Goal: Information Seeking & Learning: Learn about a topic

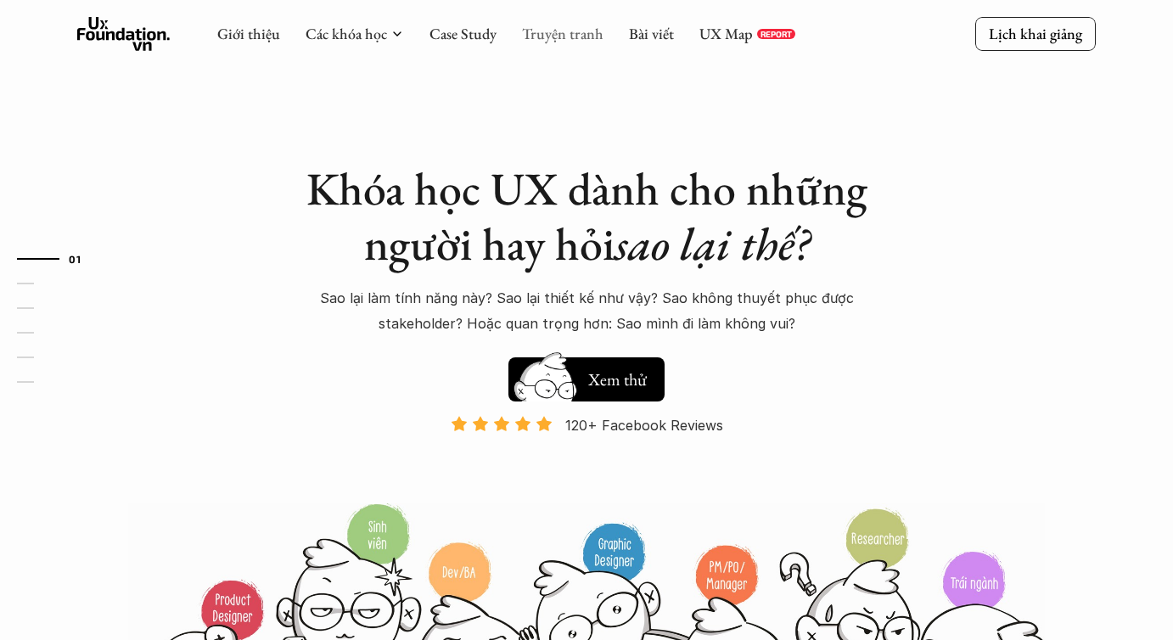
click at [559, 36] on link "Truyện tranh" at bounding box center [562, 34] width 81 height 20
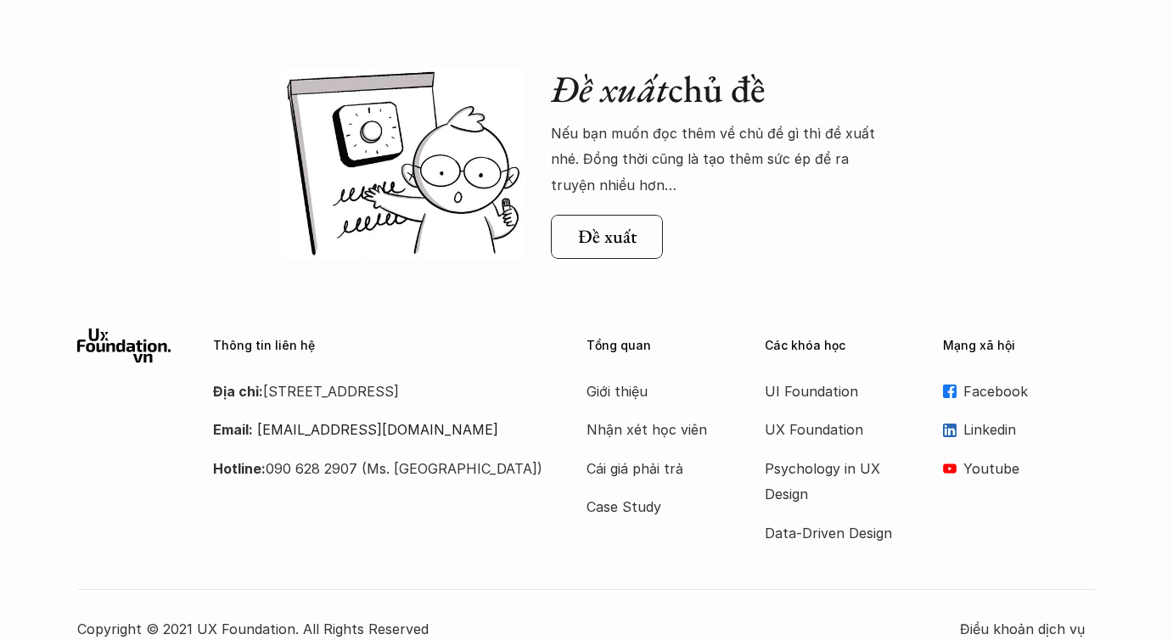
scroll to position [1827, 0]
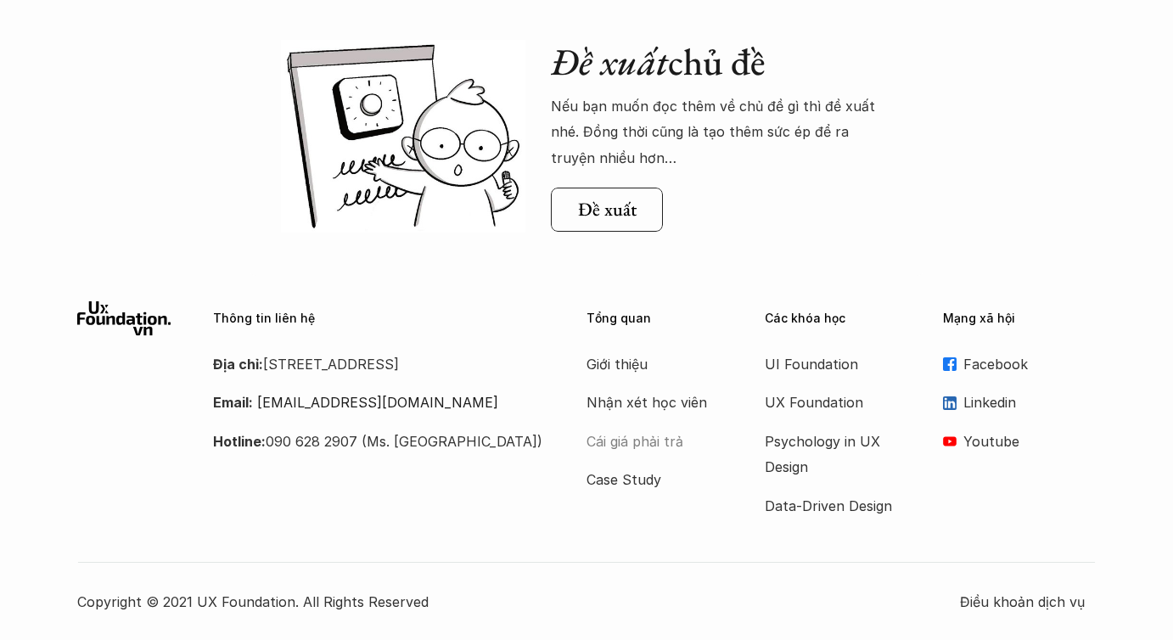
click at [651, 440] on p "Cái giá phải trả" at bounding box center [655, 441] width 136 height 25
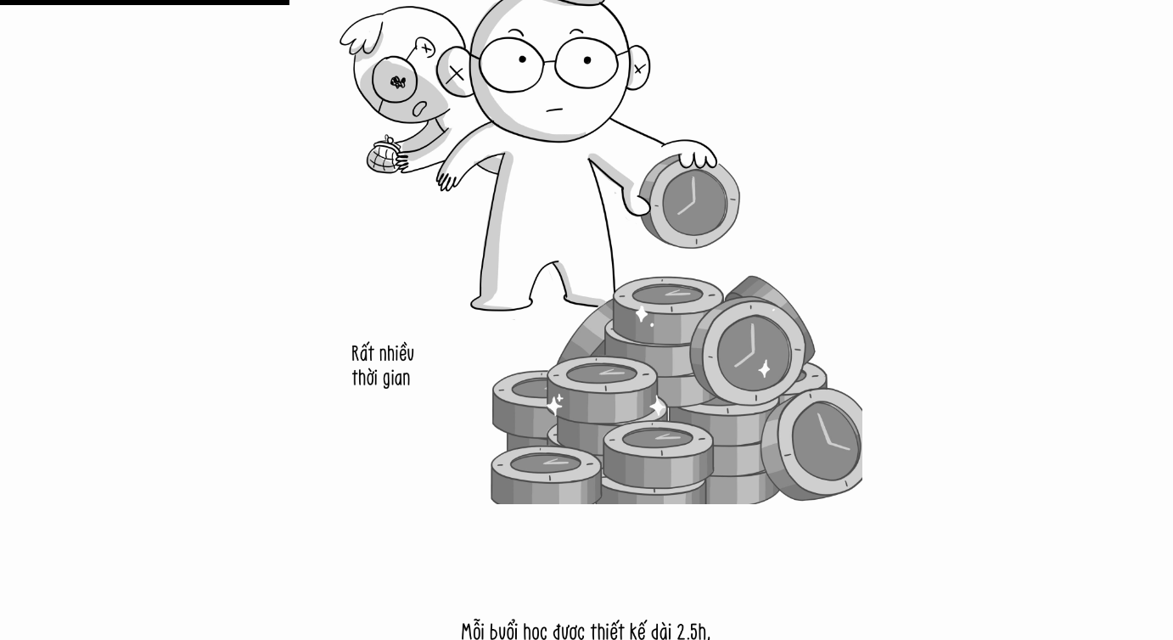
scroll to position [4861, 0]
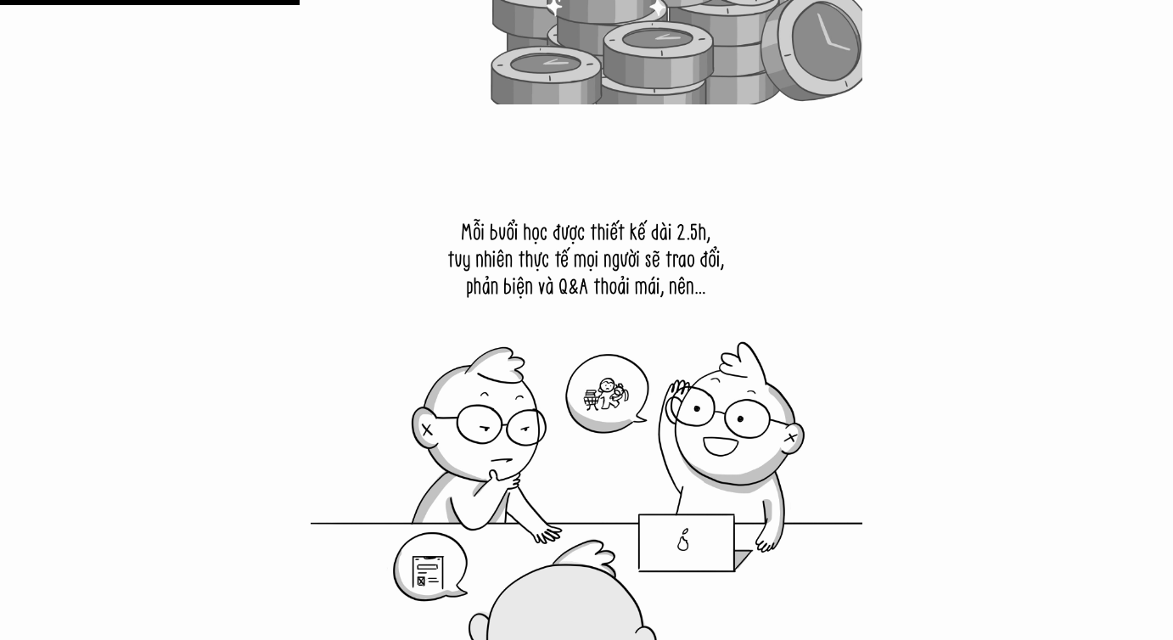
click at [634, 454] on img at bounding box center [587, 417] width 552 height 552
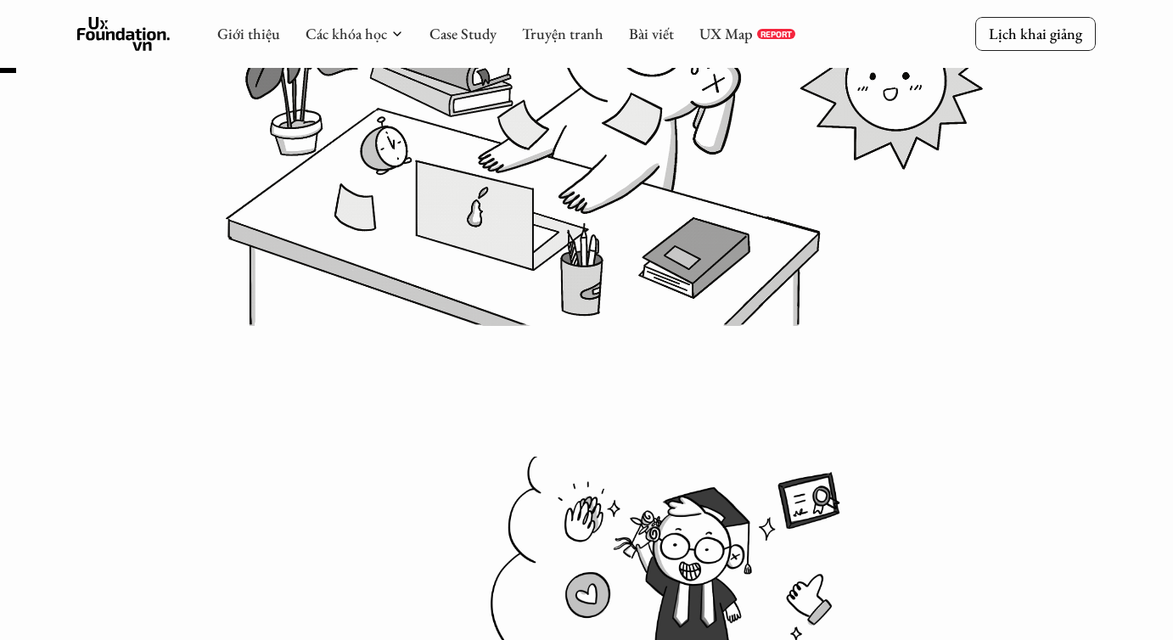
scroll to position [0, 0]
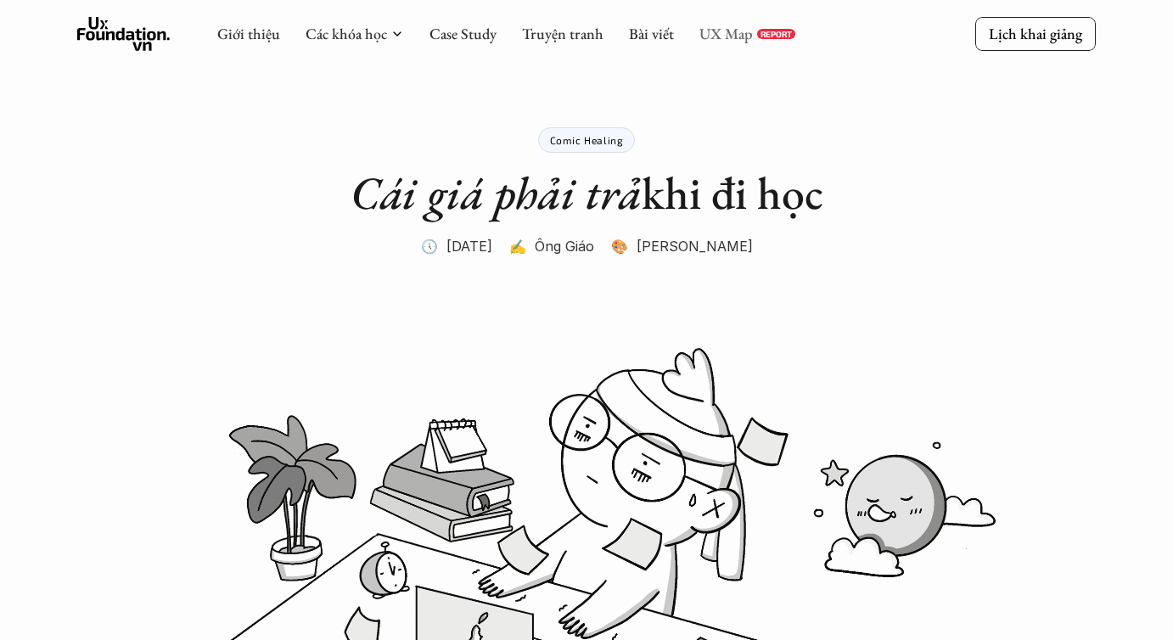
click at [733, 30] on link "UX Map" at bounding box center [726, 34] width 53 height 20
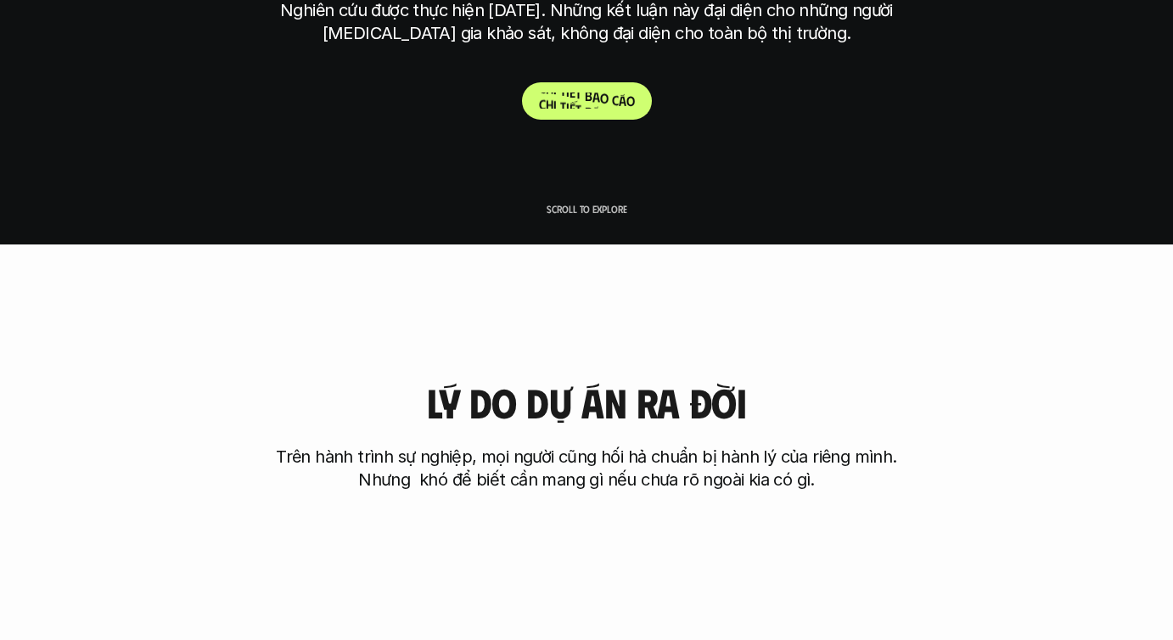
click at [601, 108] on p "C h i t i ế t b á o c á o" at bounding box center [587, 101] width 96 height 16
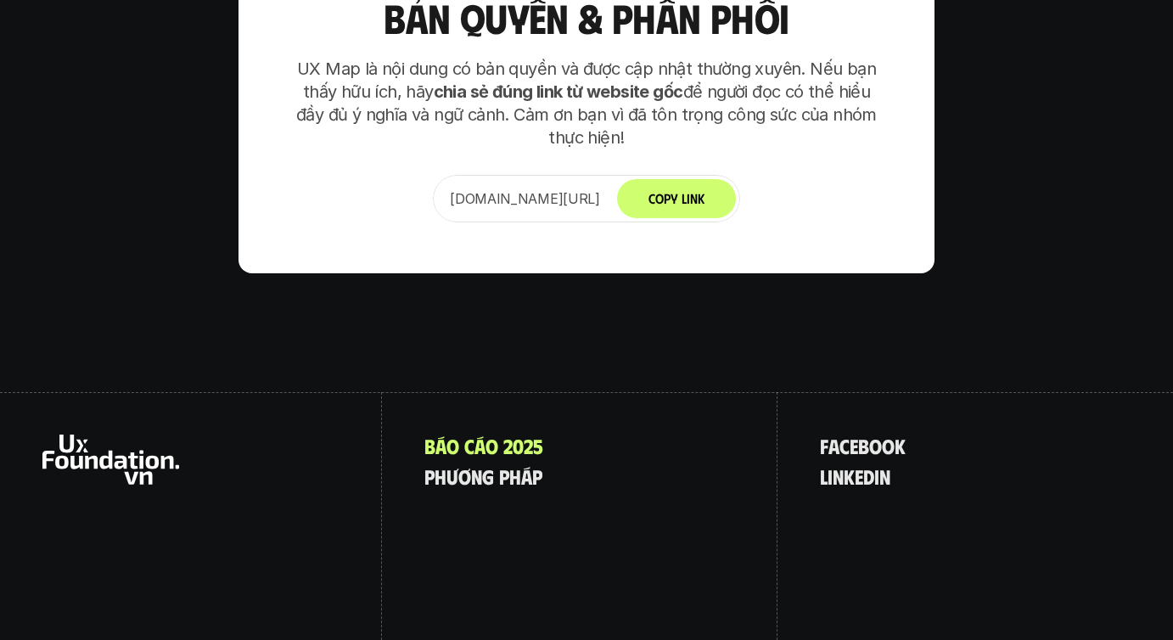
scroll to position [11907, 0]
